Goal: Check status: Check status

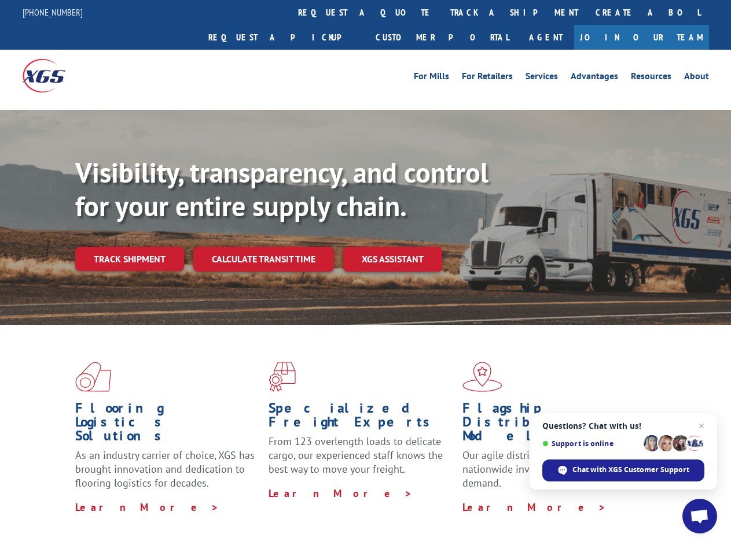
click at [365, 272] on div "Visibility, transparency, and control for your entire supply chain. Track shipm…" at bounding box center [402, 236] width 655 height 161
click at [441, 12] on link "track a shipment" at bounding box center [513, 12] width 145 height 25
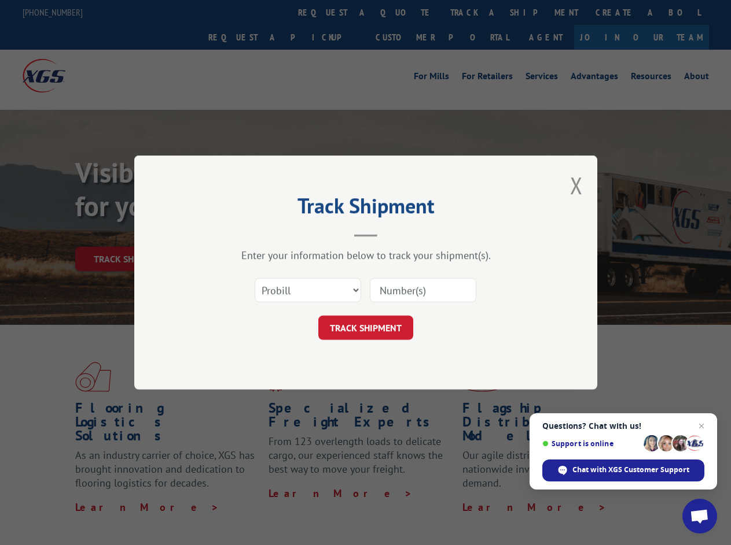
click at [404, 12] on div "Track Shipment Enter your information below to track your shipment(s). Select c…" at bounding box center [365, 272] width 731 height 545
click at [476, 12] on div "Track Shipment Enter your information below to track your shipment(s). Select c…" at bounding box center [365, 272] width 731 height 545
click at [129, 234] on div "Track Shipment Enter your information below to track your shipment(s). Select c…" at bounding box center [365, 272] width 731 height 545
click at [263, 234] on header "Track Shipment" at bounding box center [365, 217] width 347 height 39
click at [393, 234] on header "Track Shipment" at bounding box center [365, 217] width 347 height 39
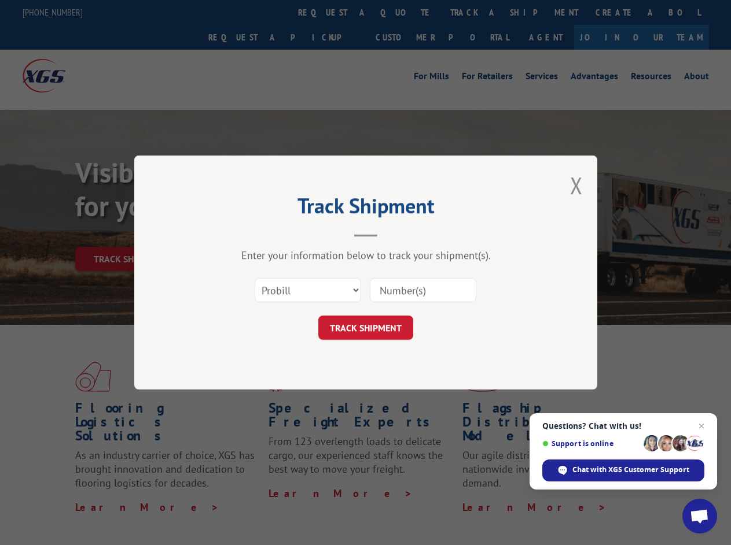
click at [699, 517] on span "Open chat" at bounding box center [698, 518] width 19 height 16
